Goal: Navigation & Orientation: Understand site structure

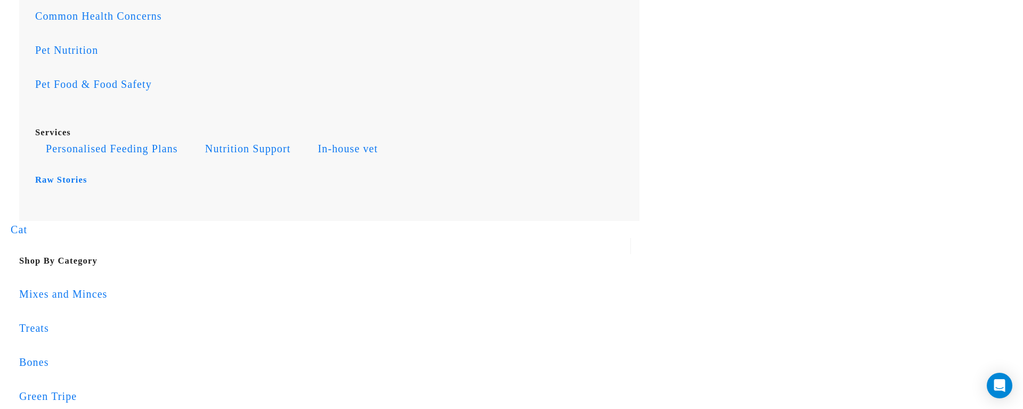
scroll to position [850, 0]
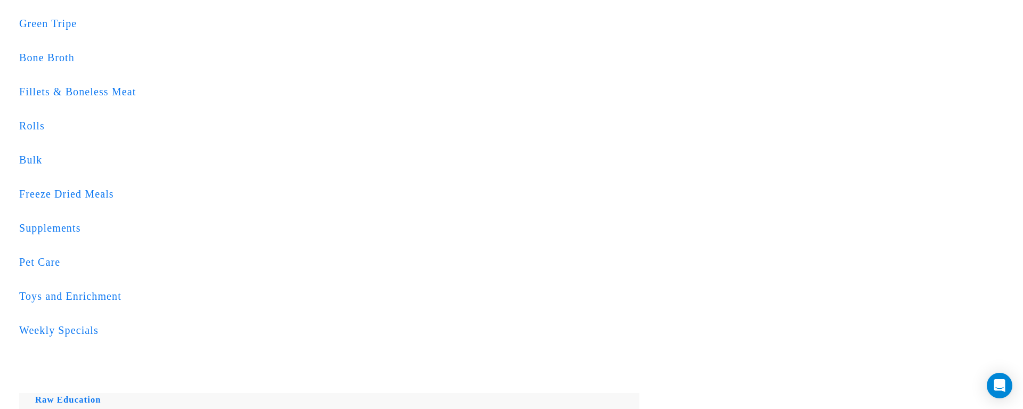
scroll to position [293, 0]
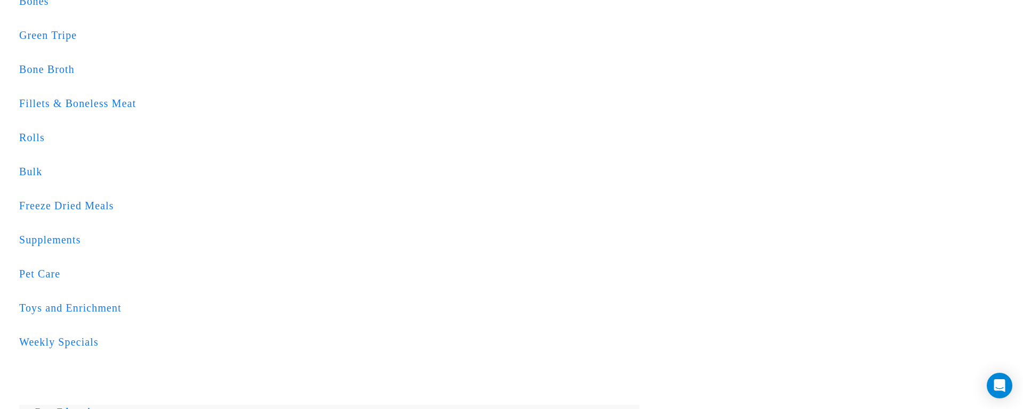
copy div "Stores and advice"
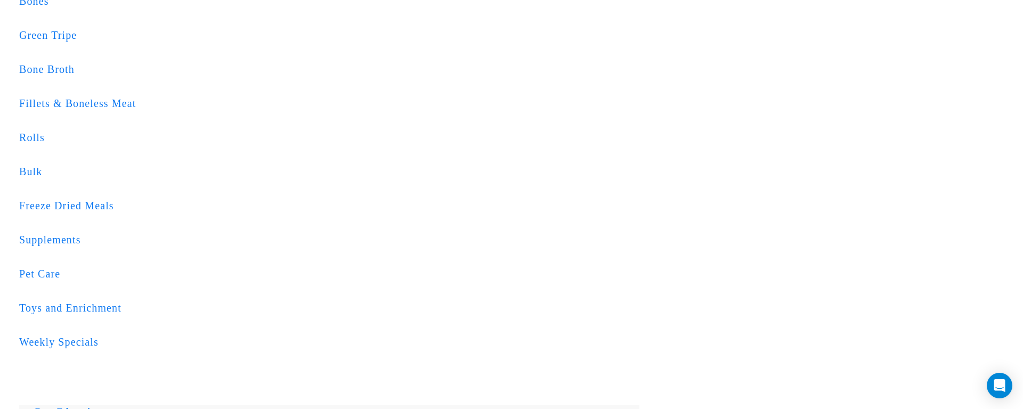
copy div "Go raw [DATE]"
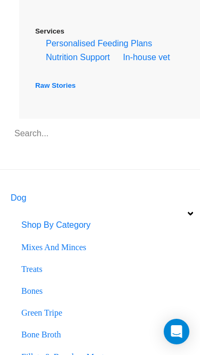
scroll to position [1301, 0]
